Goal: Task Accomplishment & Management: Use online tool/utility

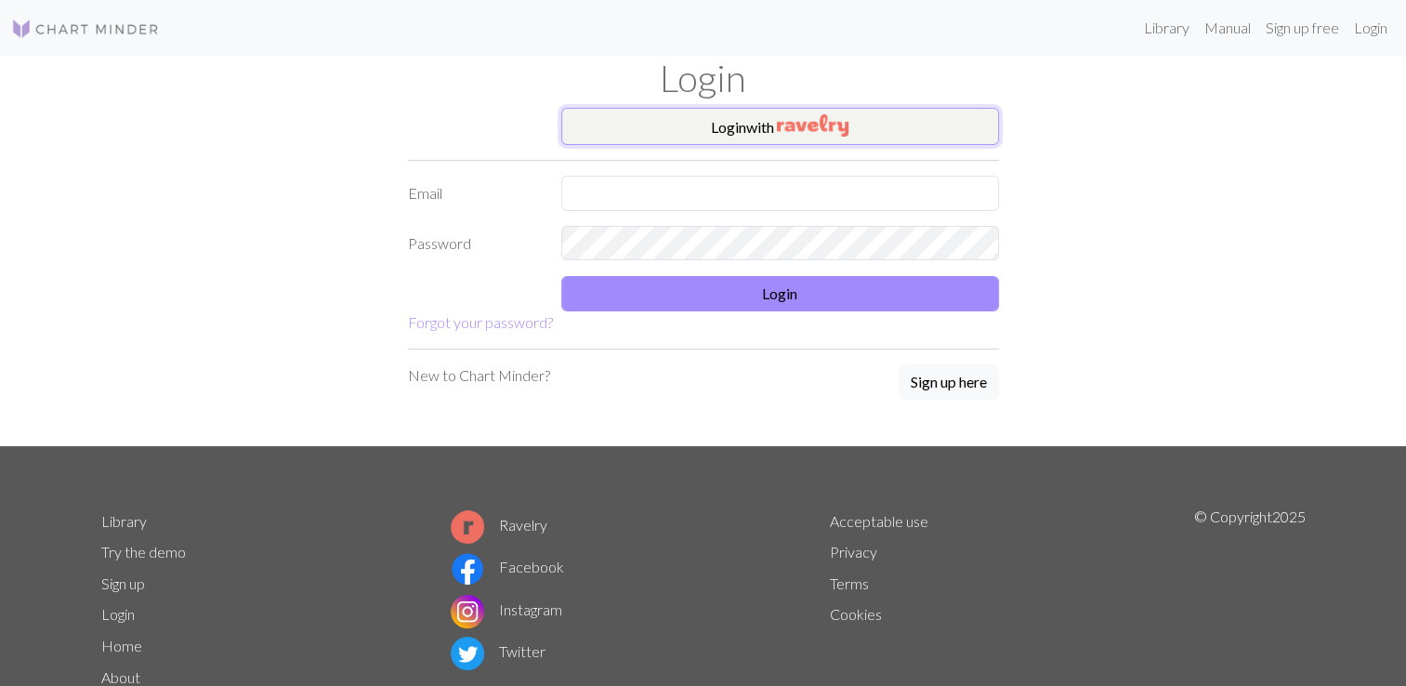
click at [617, 121] on button "Login with" at bounding box center [780, 126] width 438 height 37
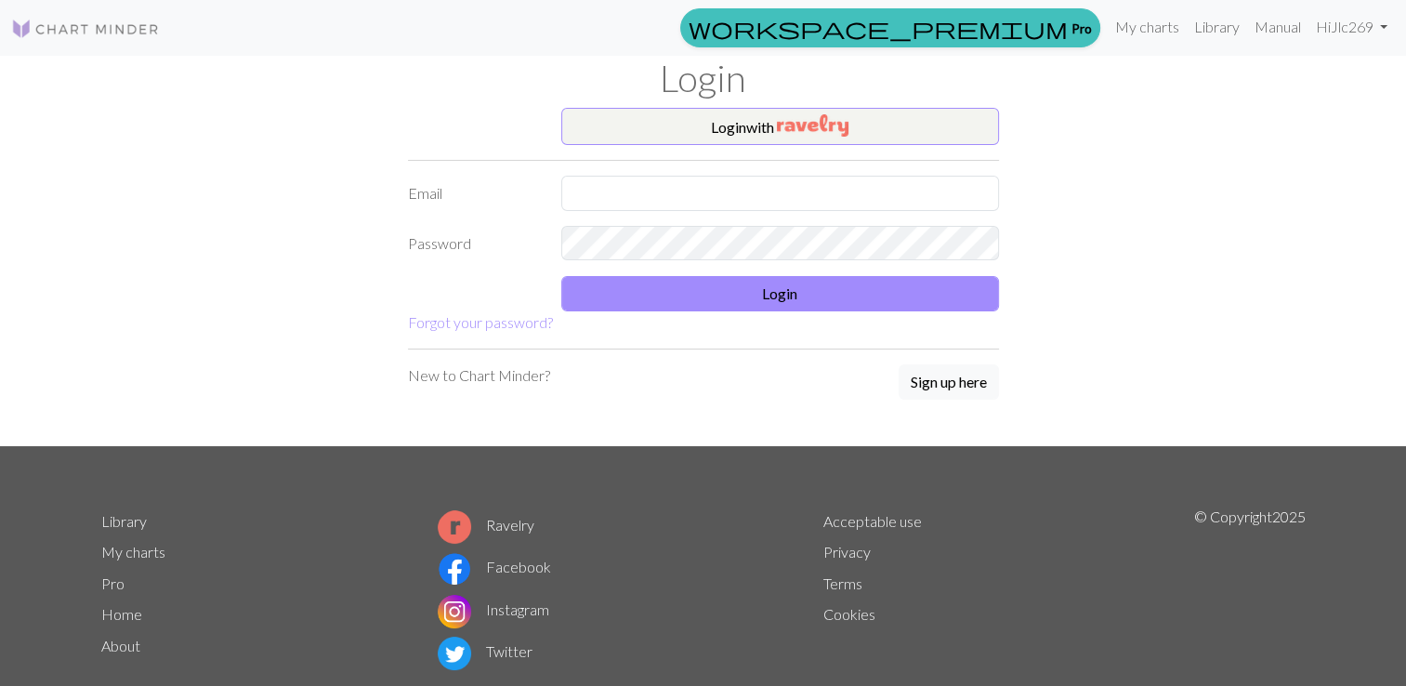
click at [130, 555] on link "My charts" at bounding box center [133, 552] width 64 height 18
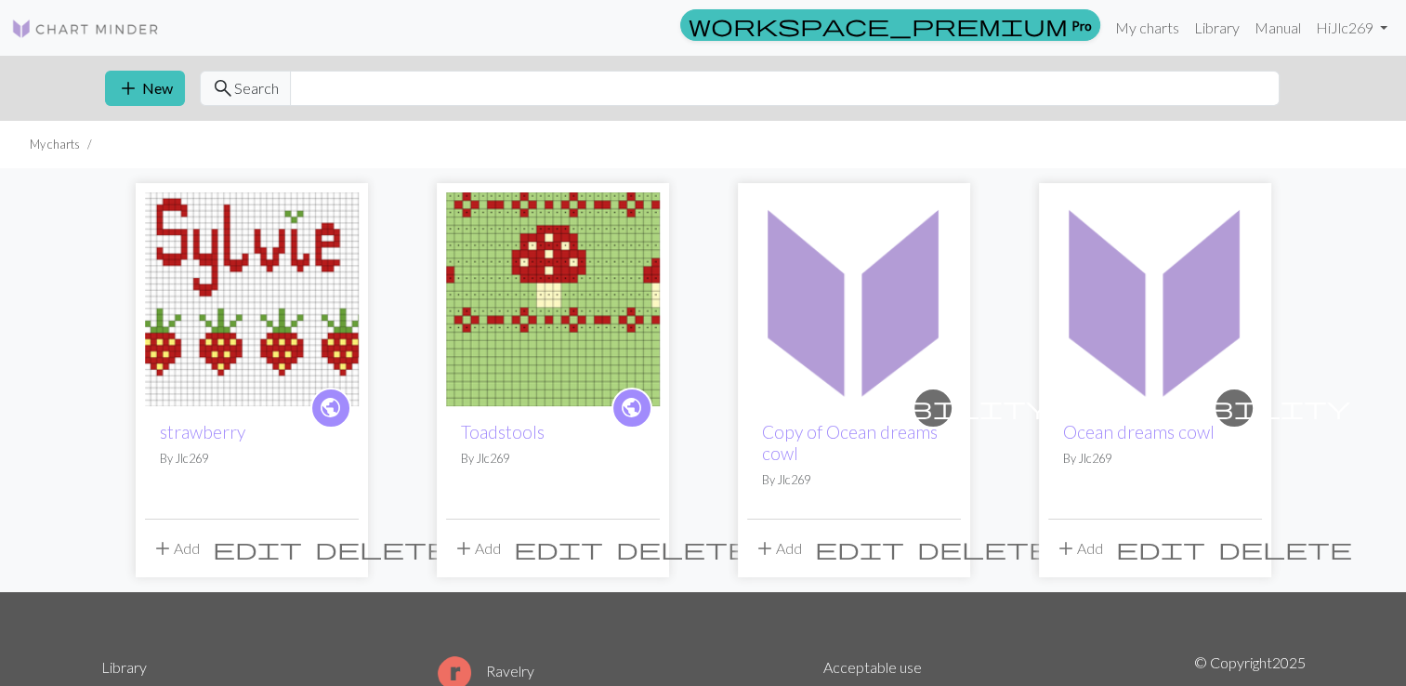
click at [271, 354] on img at bounding box center [252, 299] width 214 height 214
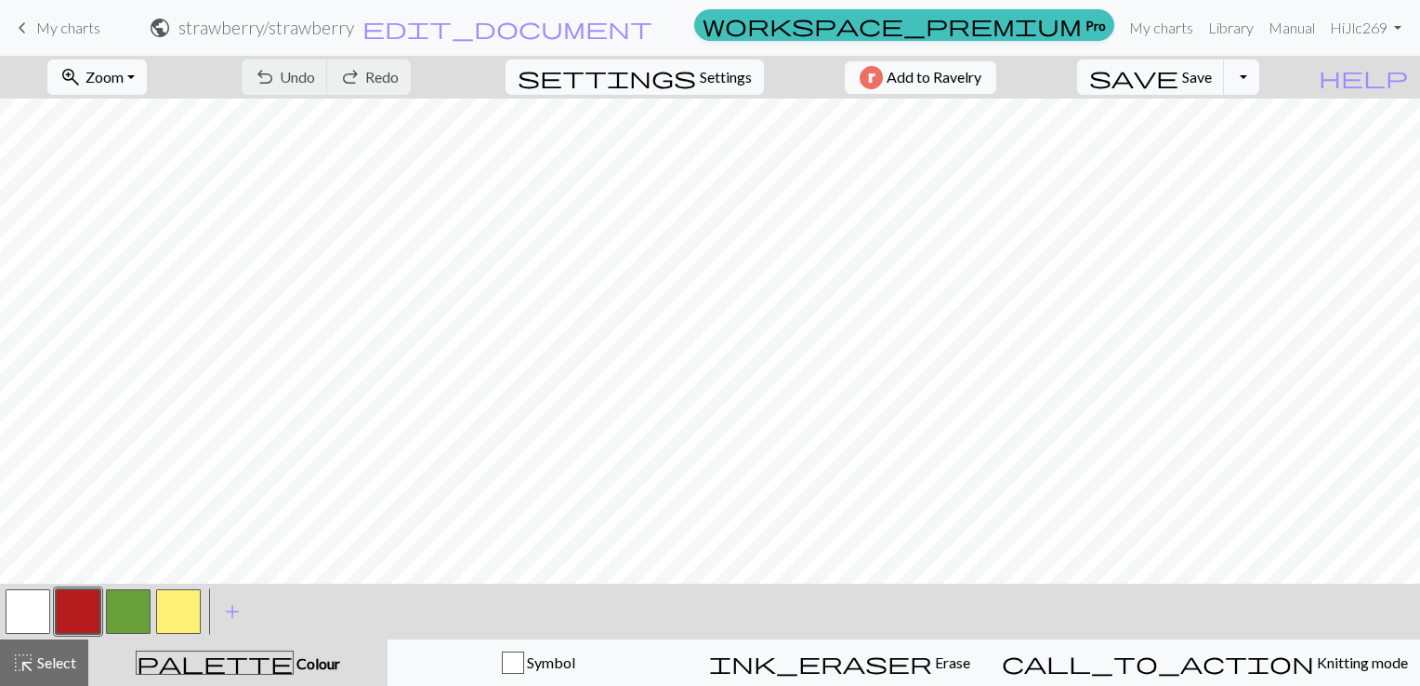
click at [48, 24] on span "My charts" at bounding box center [68, 28] width 64 height 18
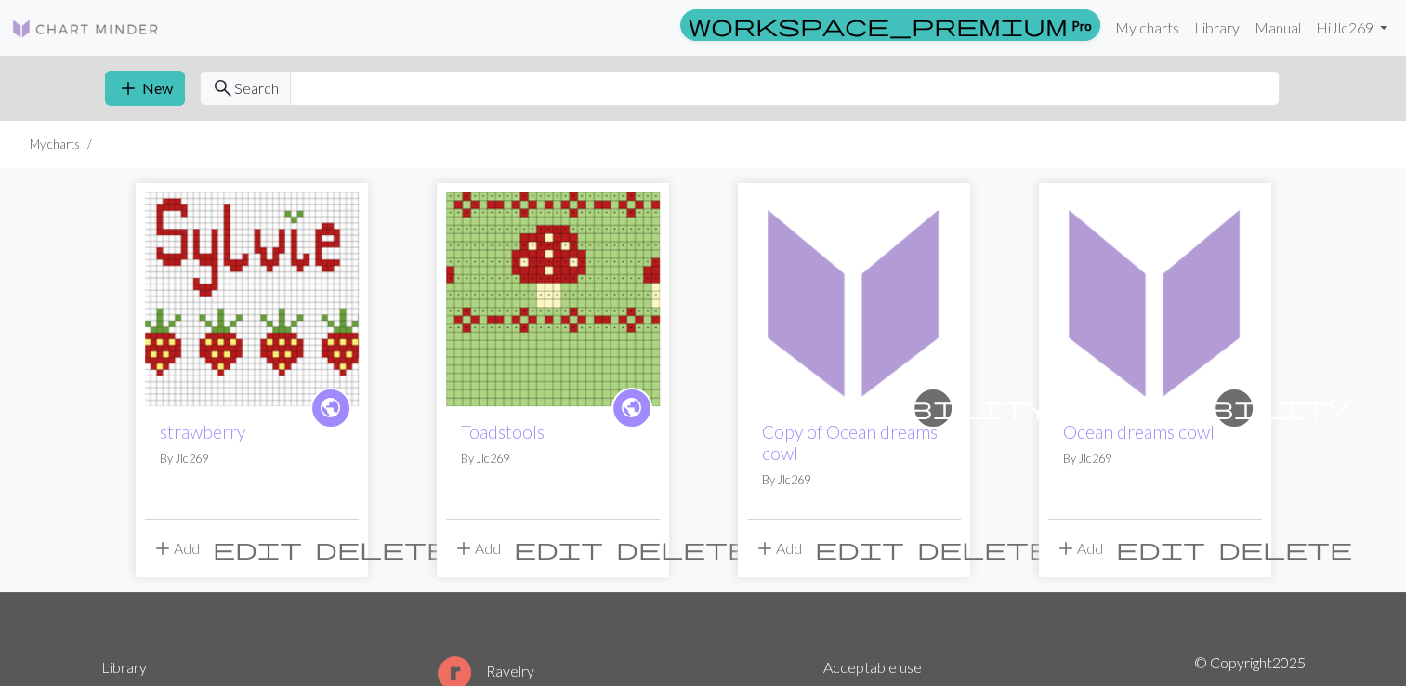
click at [229, 274] on img at bounding box center [252, 299] width 214 height 214
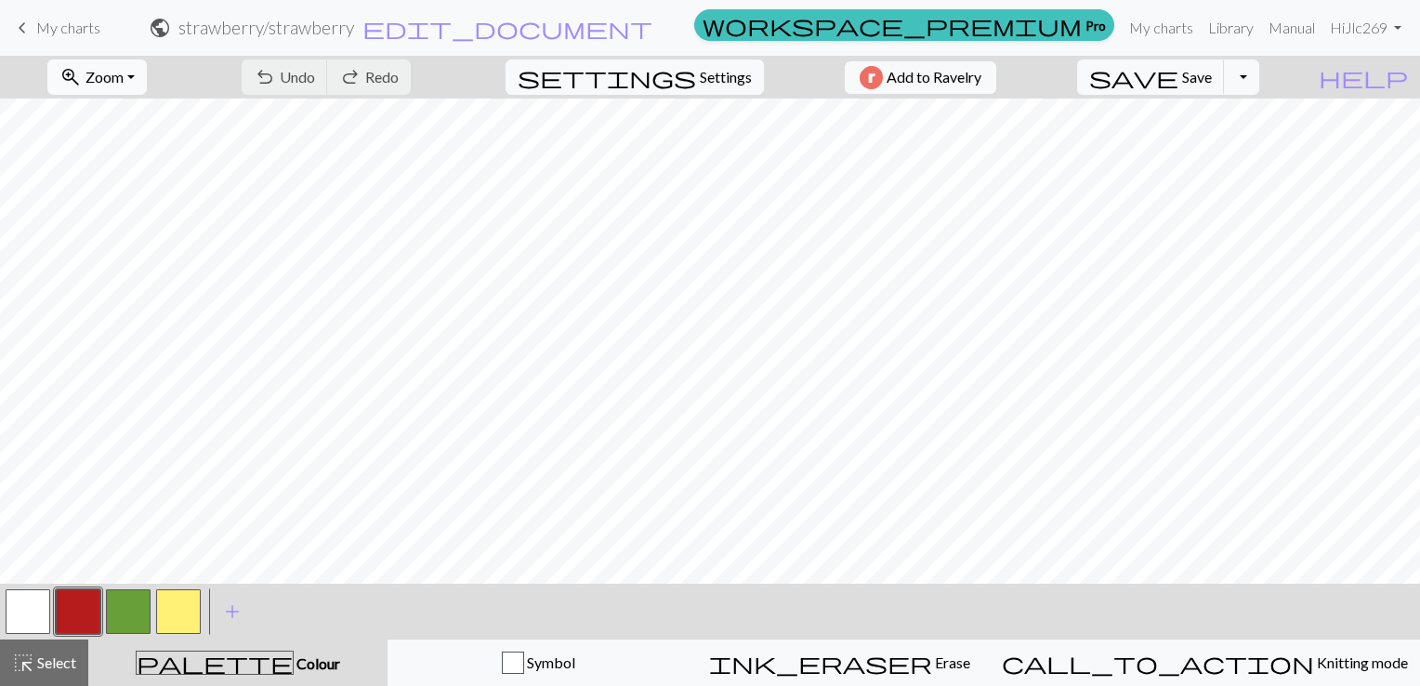
click at [147, 84] on button "zoom_in Zoom Zoom" at bounding box center [96, 76] width 99 height 35
click at [157, 149] on button "Fit width" at bounding box center [121, 148] width 147 height 30
click at [721, 77] on span "Settings" at bounding box center [726, 77] width 52 height 22
select select "aran"
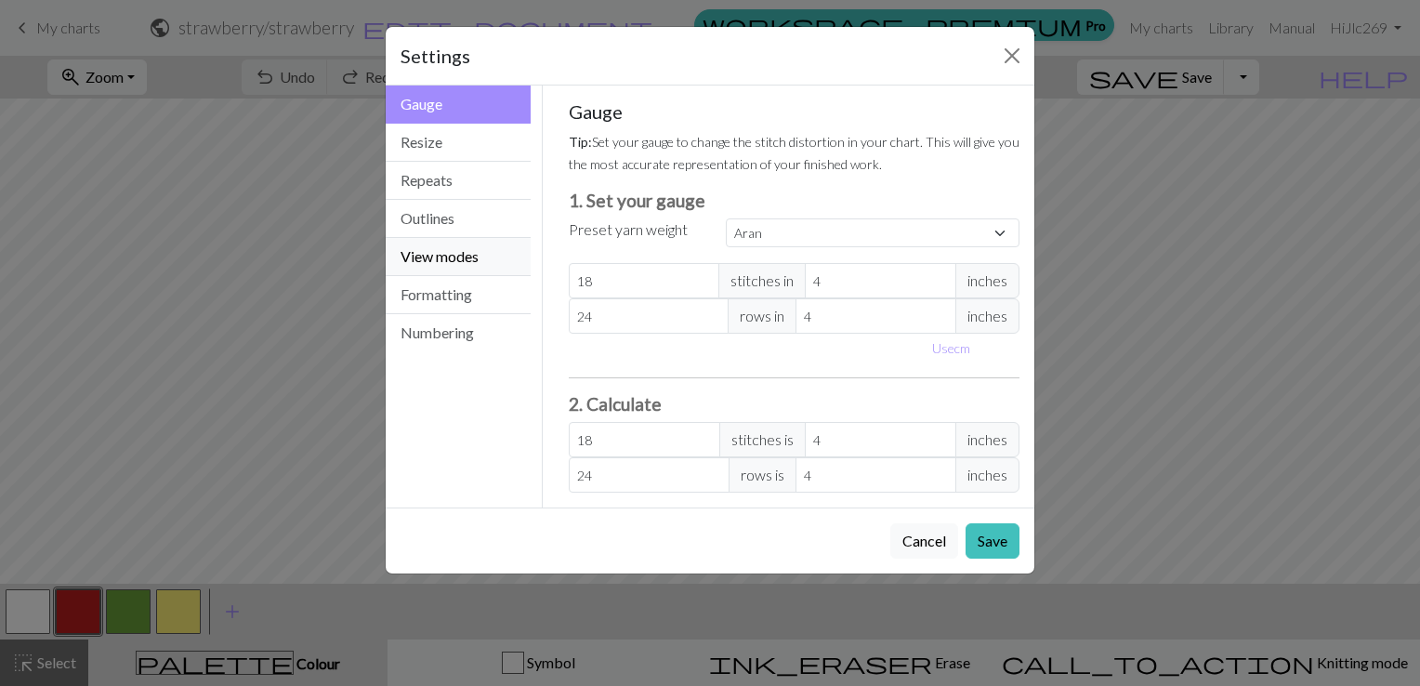
click at [463, 255] on button "View modes" at bounding box center [458, 257] width 145 height 38
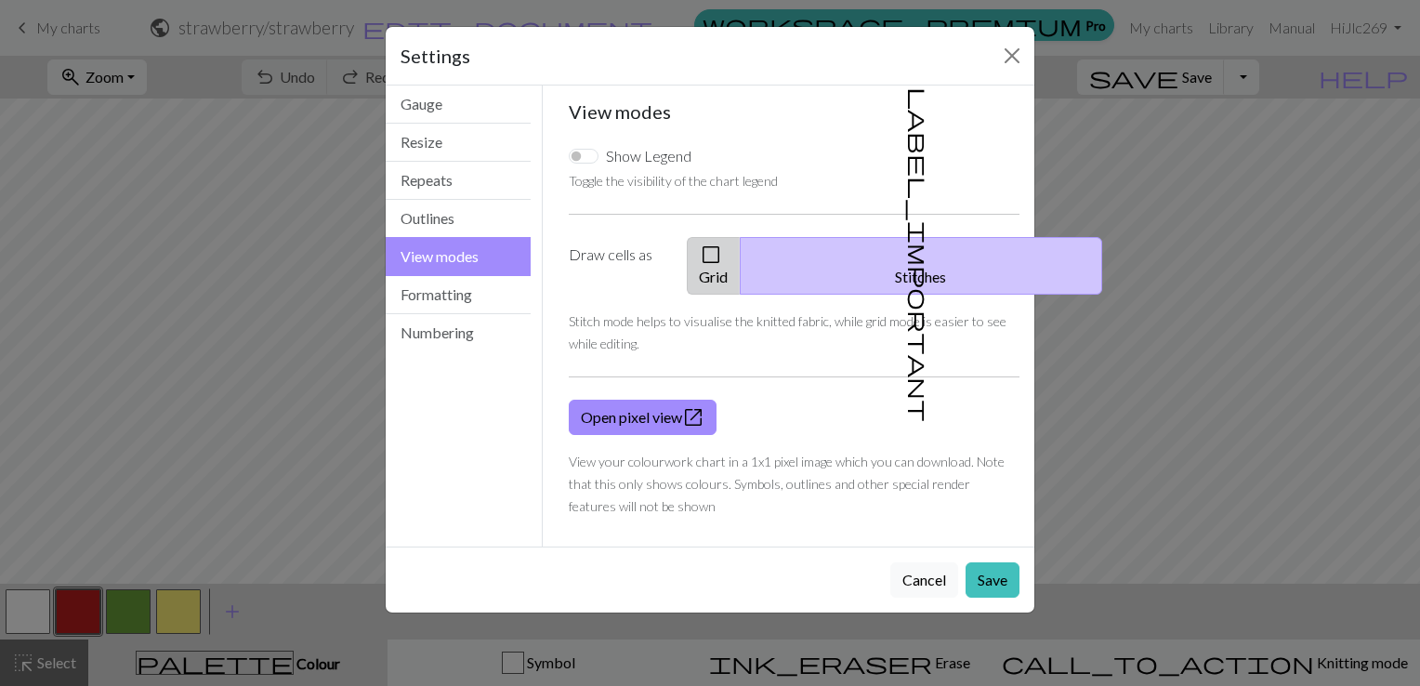
click at [740, 257] on button "check_box_outline_blank Grid" at bounding box center [714, 266] width 54 height 58
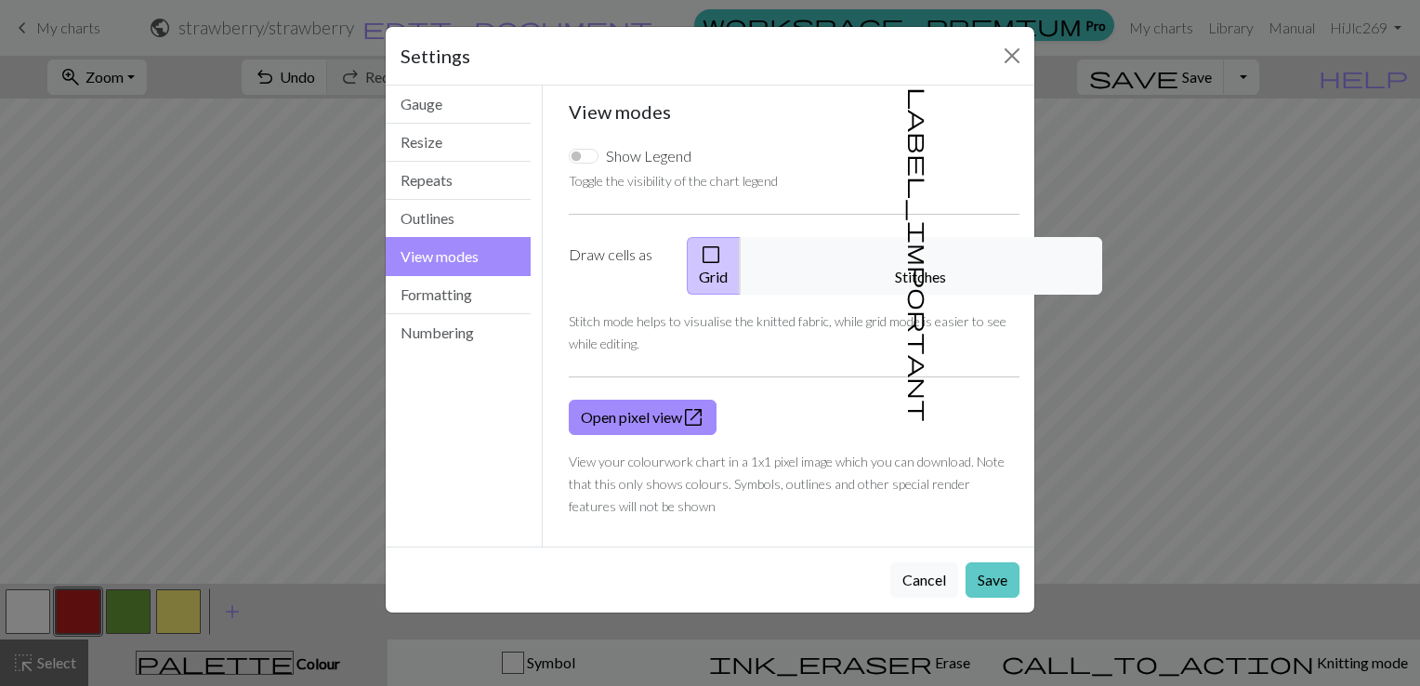
click at [997, 562] on button "Save" at bounding box center [992, 579] width 54 height 35
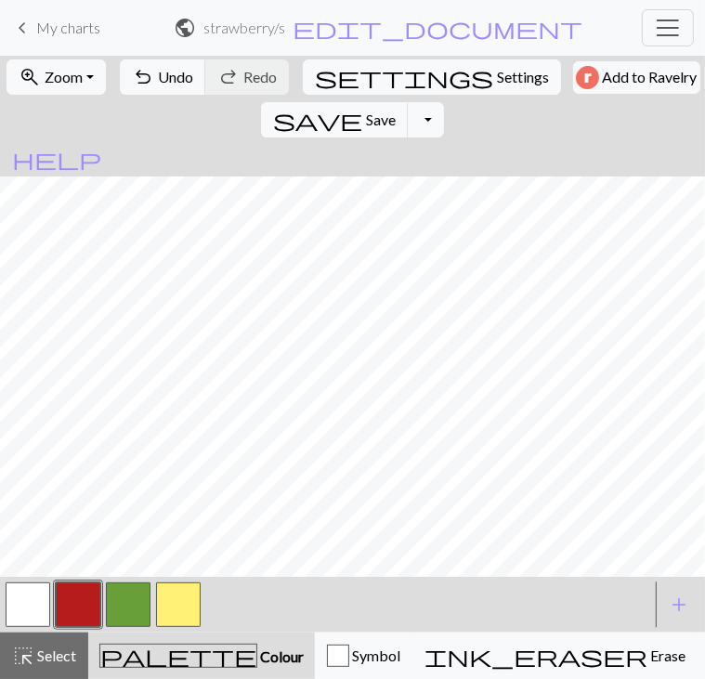
click at [24, 601] on button "button" at bounding box center [28, 604] width 45 height 45
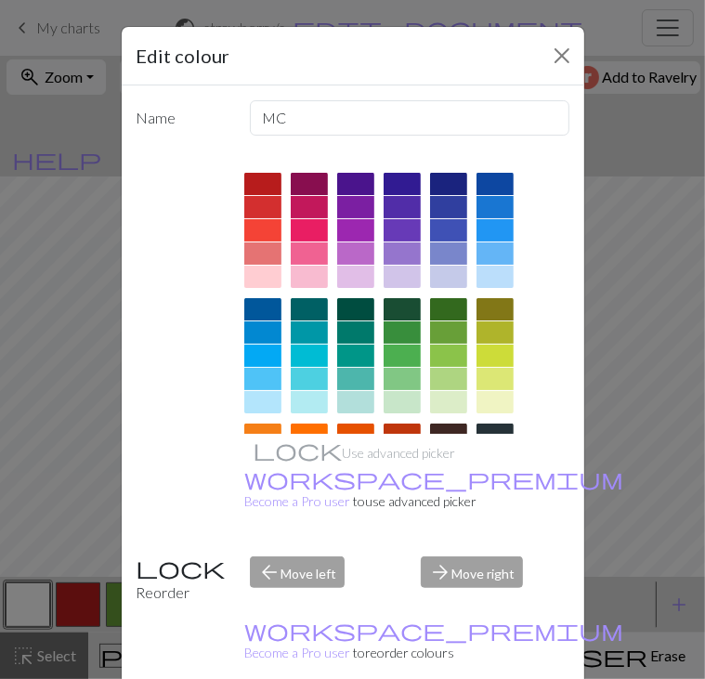
click at [308, 255] on div at bounding box center [309, 253] width 37 height 22
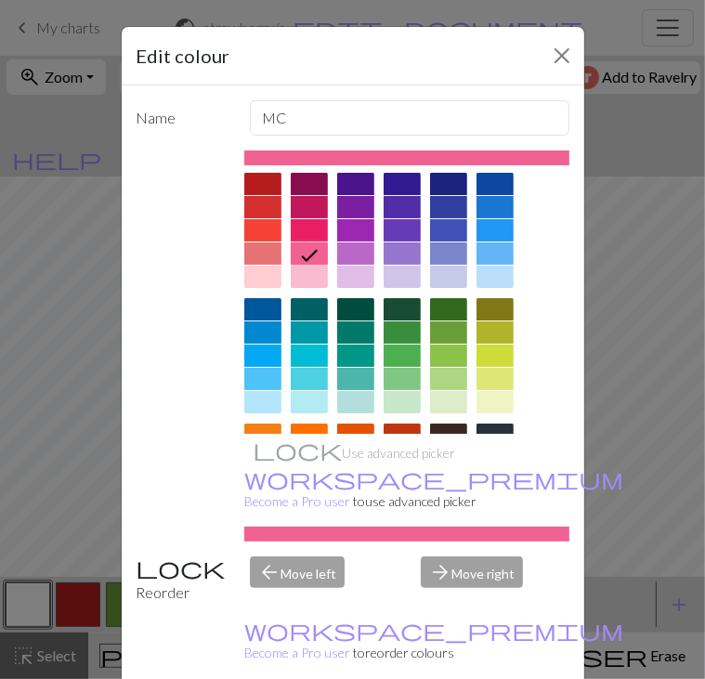
click at [308, 255] on icon at bounding box center [309, 255] width 22 height 22
drag, startPoint x: 320, startPoint y: 230, endPoint x: 461, endPoint y: 675, distance: 466.9
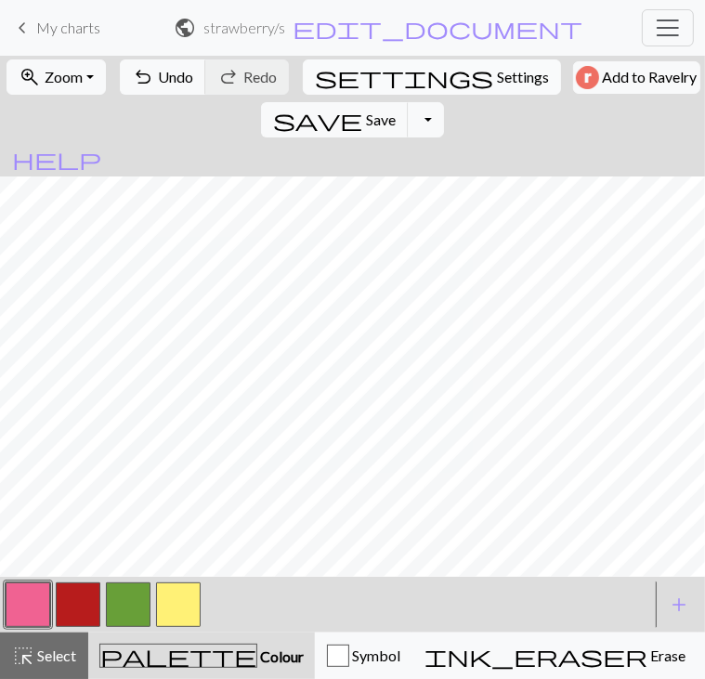
click at [497, 83] on span "Settings" at bounding box center [523, 77] width 52 height 22
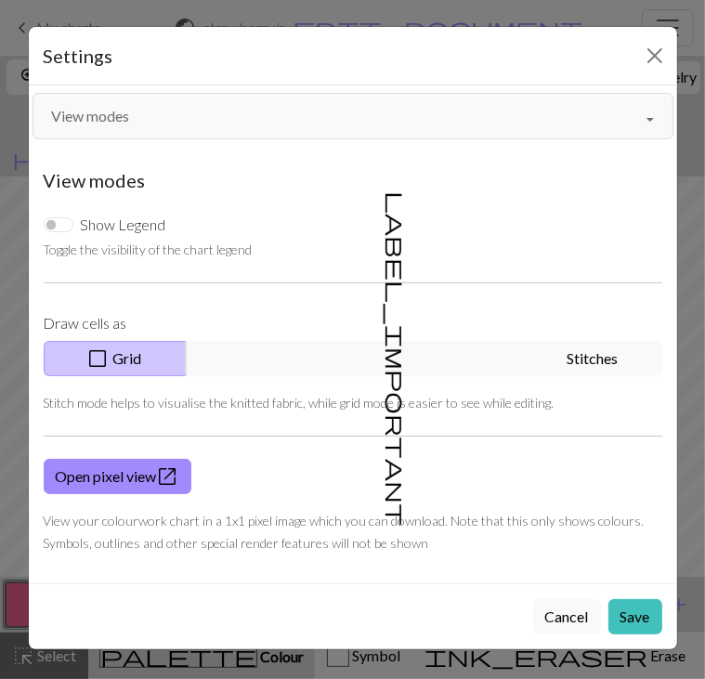
click at [635, 122] on button "View modes" at bounding box center [353, 116] width 641 height 46
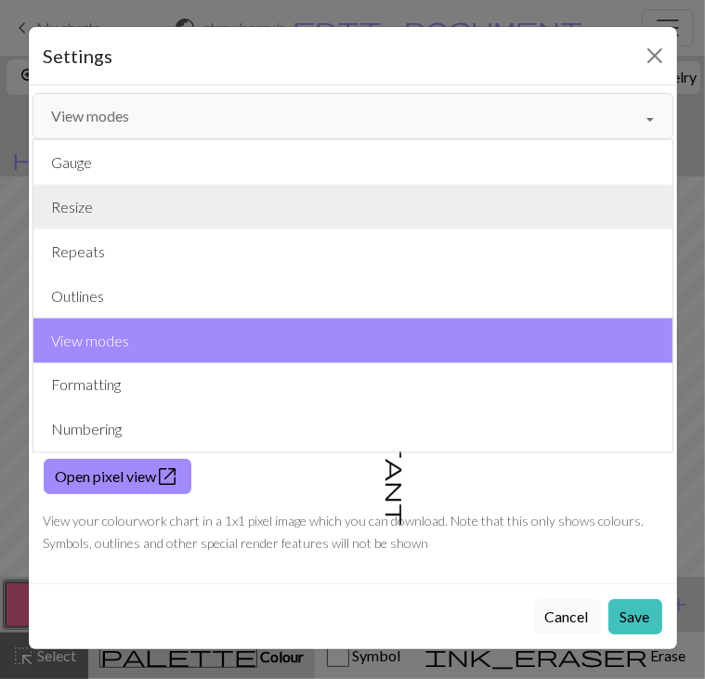
click at [197, 222] on button "Resize" at bounding box center [352, 207] width 639 height 45
